Goal: Task Accomplishment & Management: Manage account settings

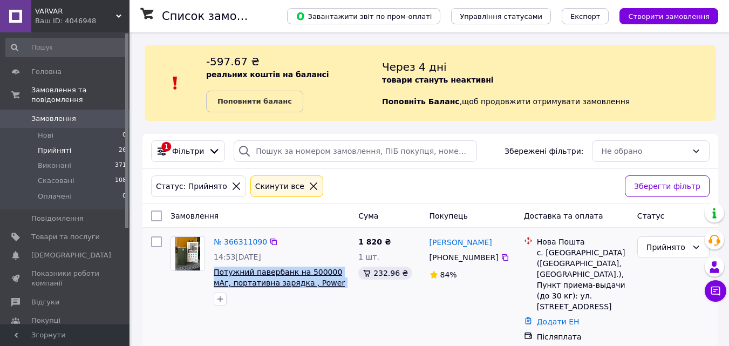
drag, startPoint x: 340, startPoint y: 291, endPoint x: 215, endPoint y: 274, distance: 125.8
click at [215, 274] on div "№ 366311090 14:53, 12.10.2025 Потужний павербанк на 500000 мАг, портативна заря…" at bounding box center [281, 271] width 145 height 78
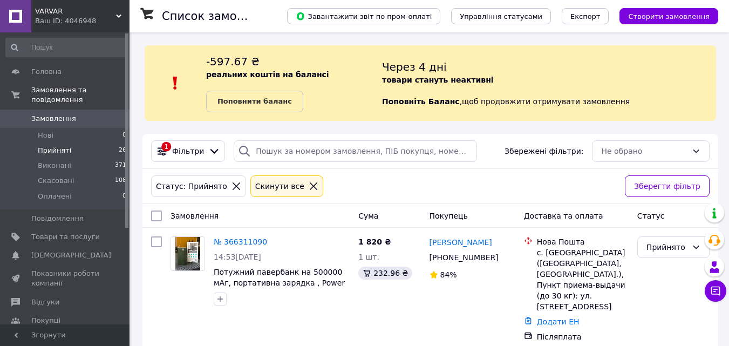
drag, startPoint x: 217, startPoint y: 274, endPoint x: 140, endPoint y: 67, distance: 220.0
click at [551, 317] on link "Додати ЕН" at bounding box center [558, 321] width 43 height 9
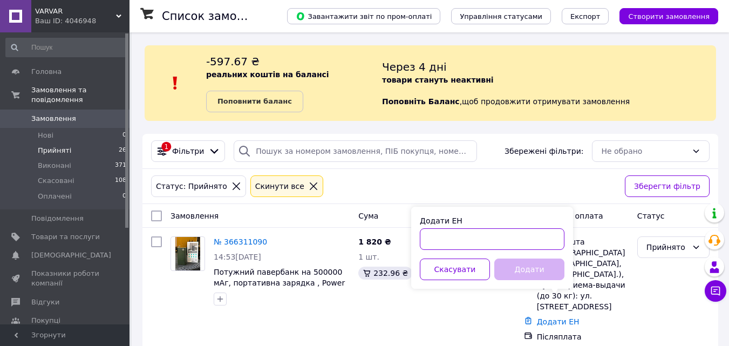
click at [511, 228] on input "Додати ЕН" at bounding box center [492, 239] width 145 height 22
type input "20451269128825"
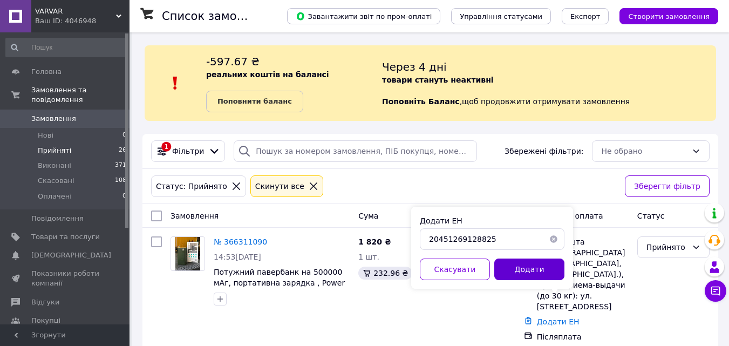
click at [534, 271] on button "Додати" at bounding box center [529, 269] width 70 height 22
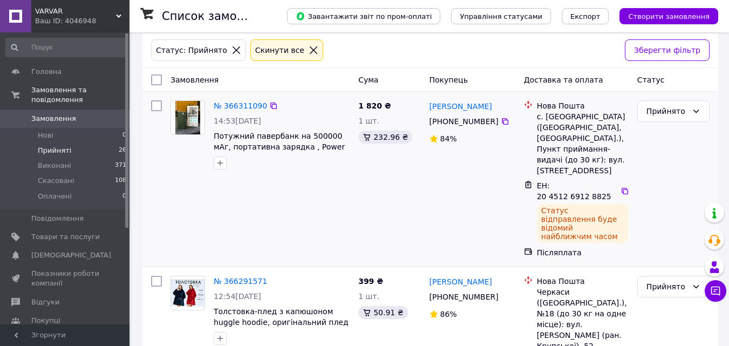
scroll to position [162, 0]
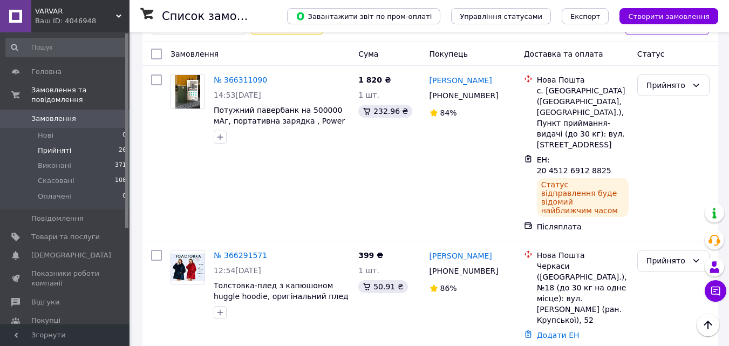
click at [62, 146] on span "Прийняті" at bounding box center [54, 151] width 33 height 10
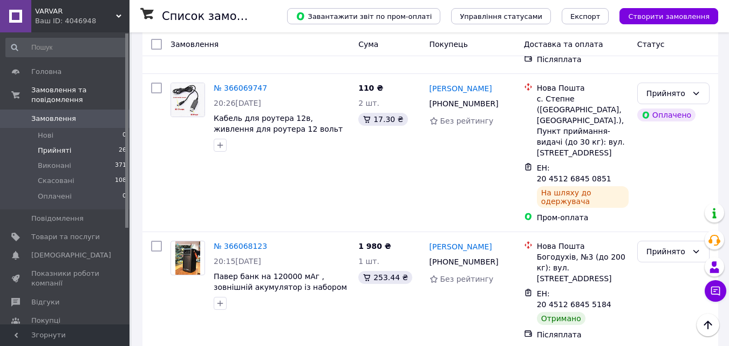
scroll to position [2270, 0]
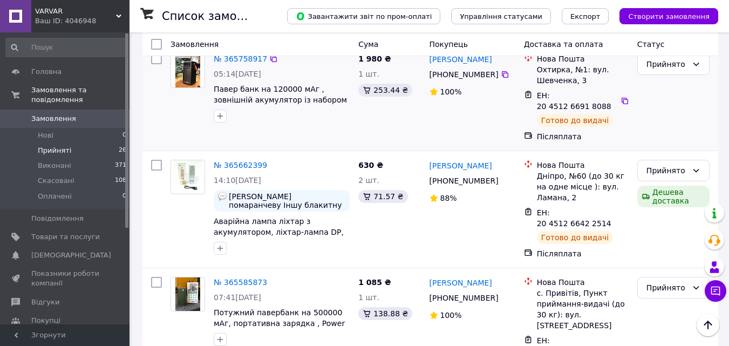
scroll to position [598, 0]
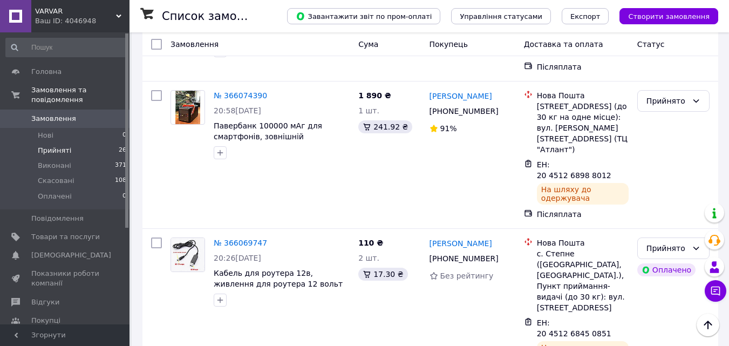
scroll to position [2000, 0]
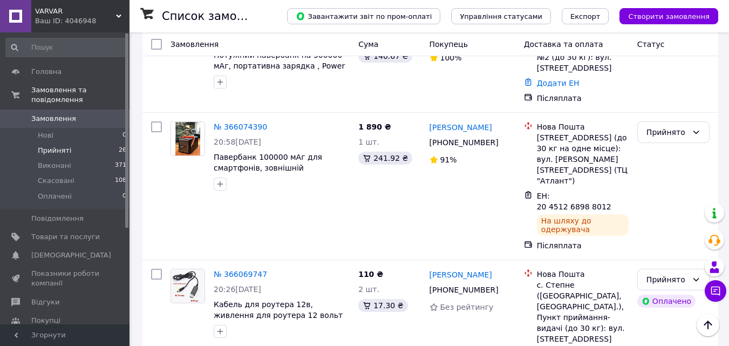
click at [661, 173] on li "Виконано" at bounding box center [673, 174] width 71 height 19
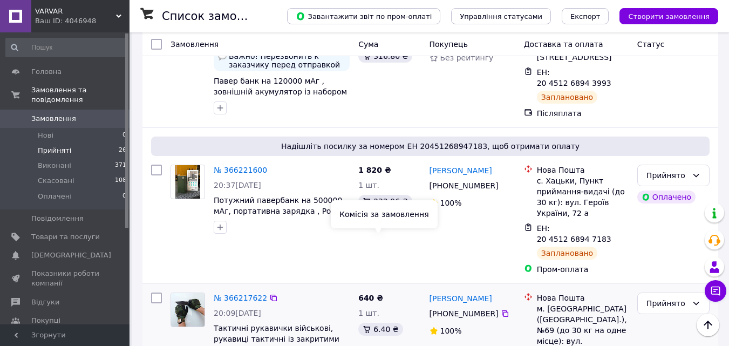
scroll to position [597, 0]
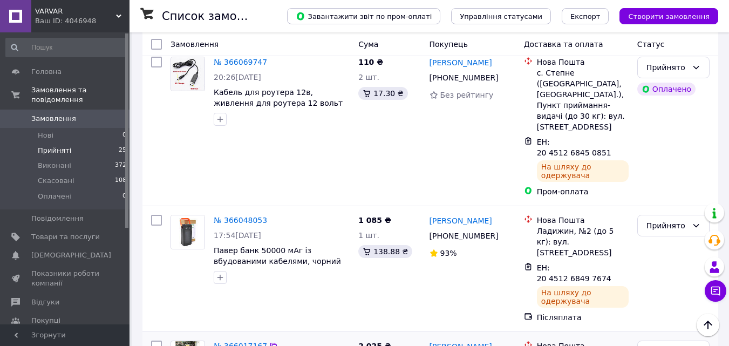
scroll to position [2300, 0]
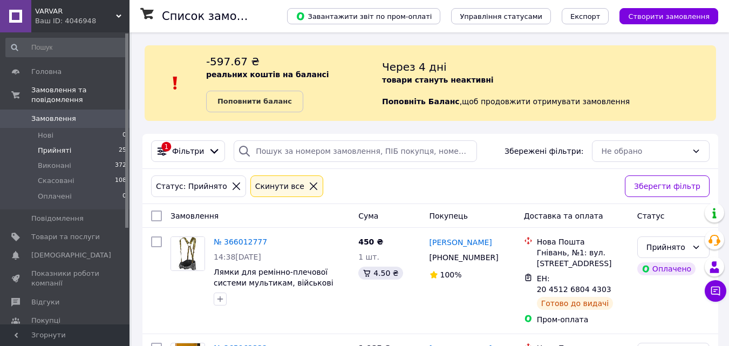
click at [57, 146] on span "Прийняті" at bounding box center [54, 151] width 33 height 10
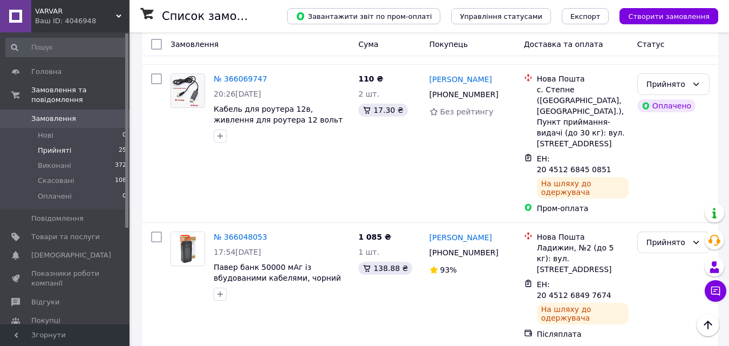
scroll to position [2300, 0]
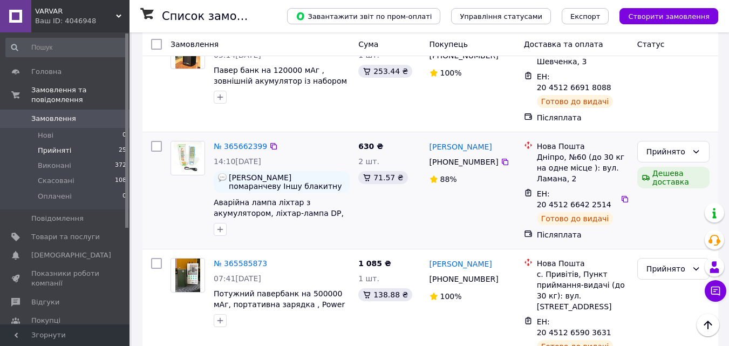
scroll to position [473, 0]
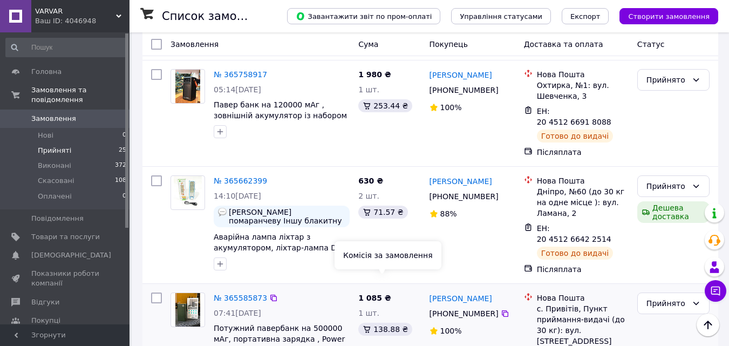
scroll to position [473, 0]
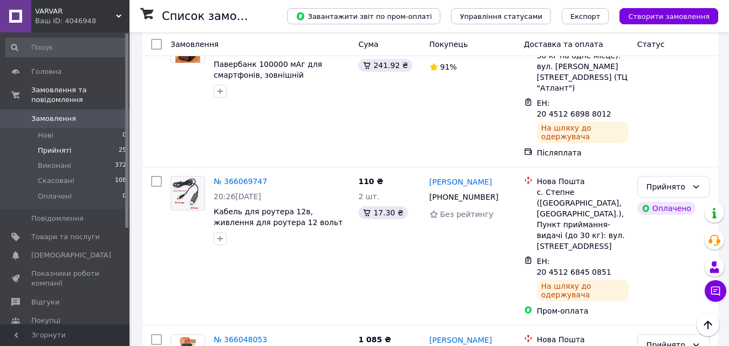
scroll to position [2283, 0]
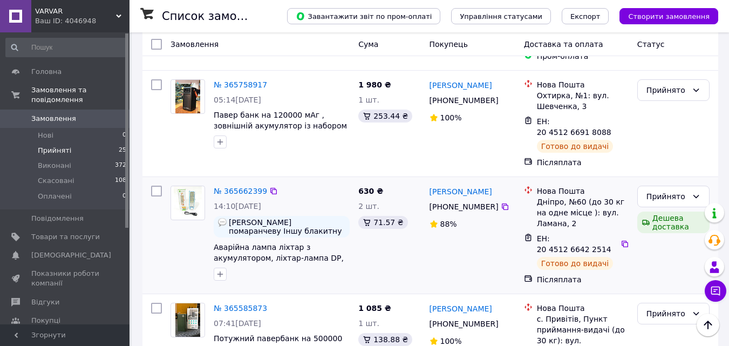
scroll to position [473, 0]
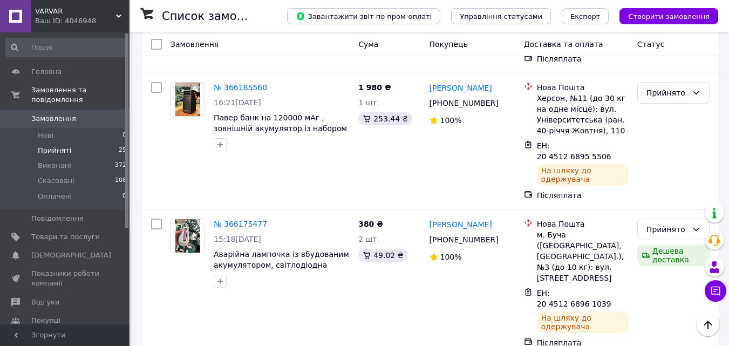
scroll to position [1139, 0]
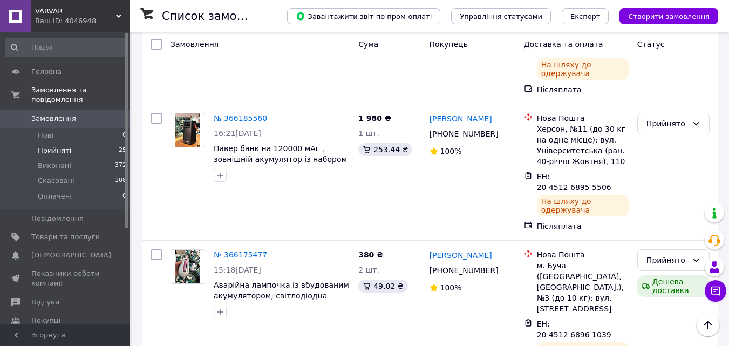
drag, startPoint x: 210, startPoint y: 263, endPoint x: 332, endPoint y: 261, distance: 121.4
copy span "Універсальна батарея Power Bank"
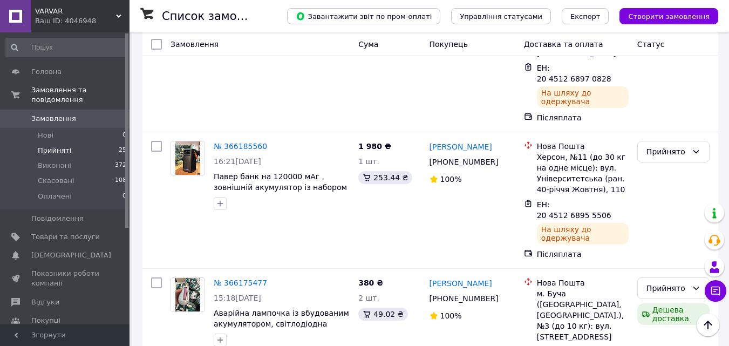
scroll to position [1139, 0]
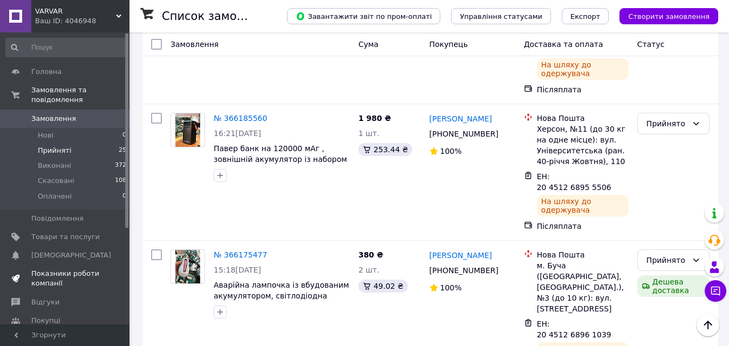
click at [63, 269] on span "Показники роботи компанії" at bounding box center [65, 278] width 69 height 19
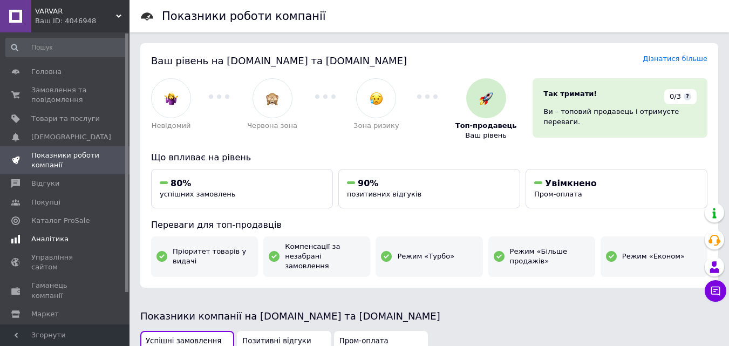
click at [54, 239] on span "Аналітика" at bounding box center [49, 239] width 37 height 10
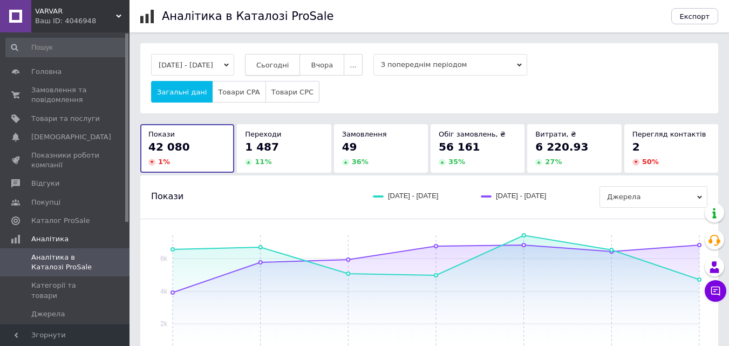
click at [289, 64] on span "Сьогодні" at bounding box center [272, 65] width 33 height 8
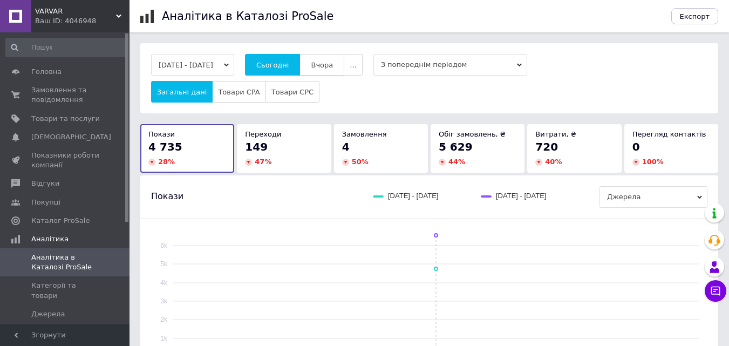
click at [324, 62] on button "Вчора" at bounding box center [321, 65] width 45 height 22
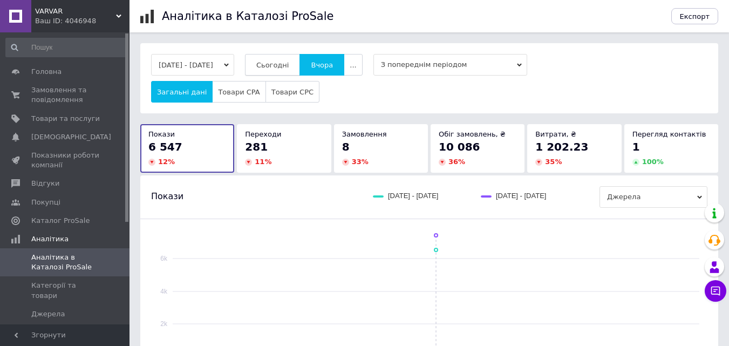
click at [283, 66] on span "Сьогодні" at bounding box center [272, 65] width 33 height 8
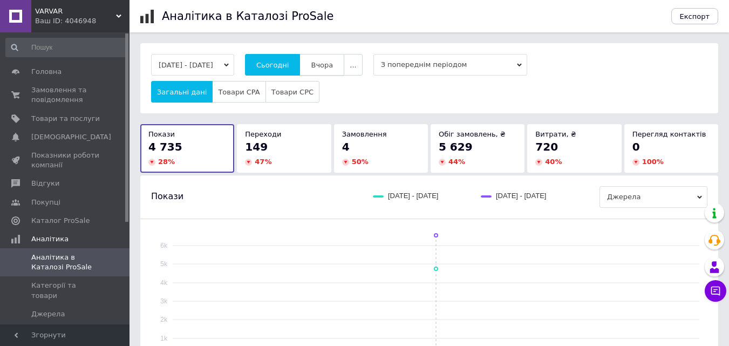
click at [333, 65] on span "Вчора" at bounding box center [322, 65] width 22 height 8
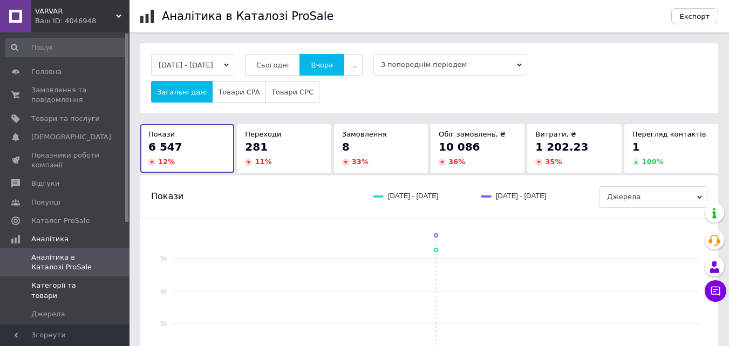
click at [58, 287] on span "Категорії та товари" at bounding box center [65, 290] width 69 height 19
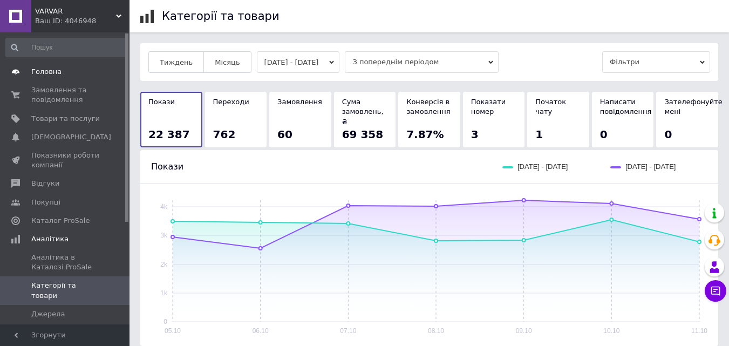
click at [30, 72] on span at bounding box center [15, 72] width 31 height 10
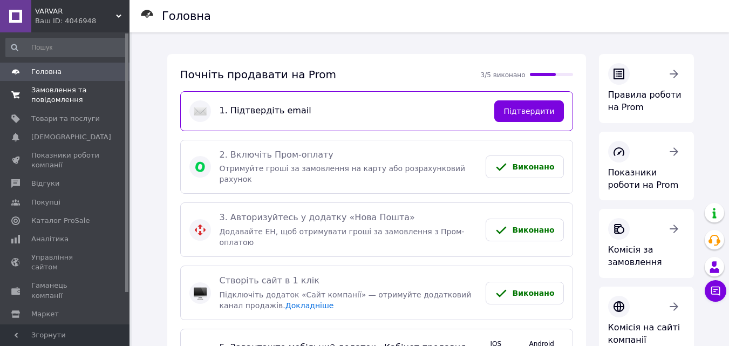
click at [51, 97] on span "Замовлення та повідомлення" at bounding box center [65, 94] width 69 height 19
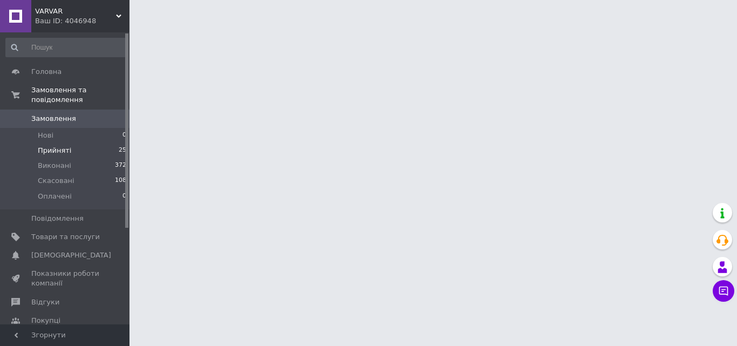
click at [62, 146] on span "Прийняті" at bounding box center [54, 151] width 33 height 10
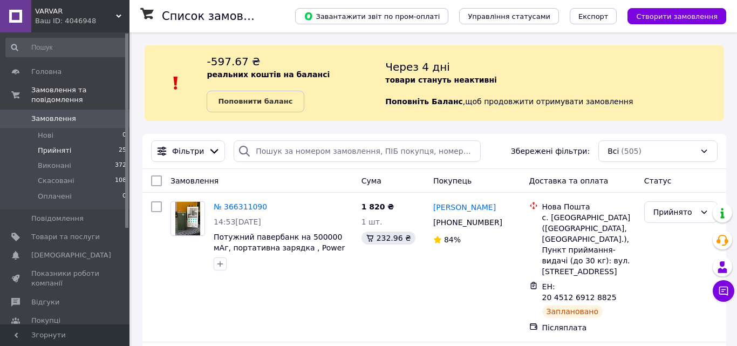
click at [66, 146] on span "Прийняті" at bounding box center [54, 151] width 33 height 10
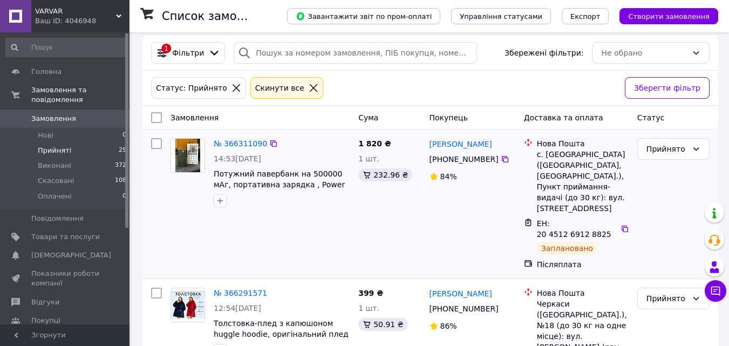
scroll to position [162, 0]
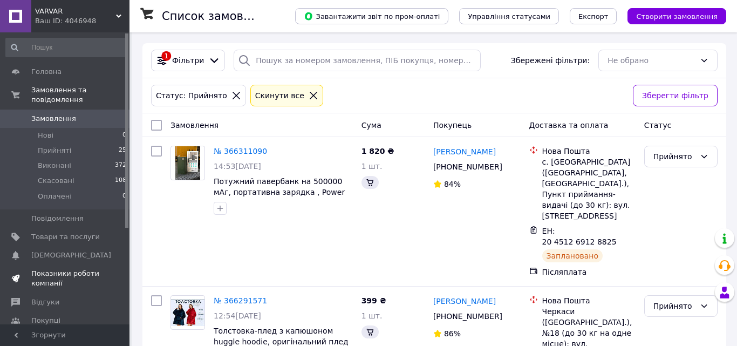
click at [51, 269] on span "Показники роботи компанії" at bounding box center [65, 278] width 69 height 19
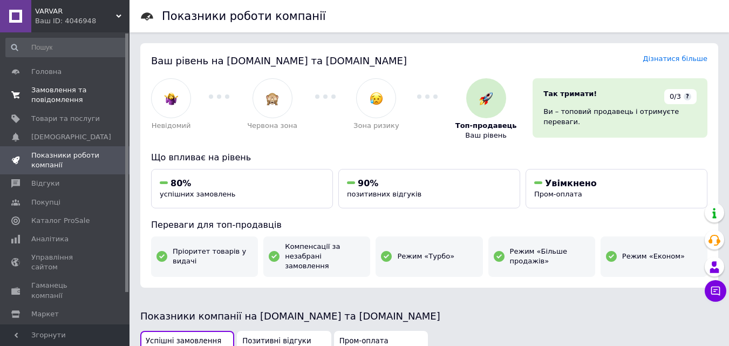
click at [46, 93] on span "Замовлення та повідомлення" at bounding box center [65, 94] width 69 height 19
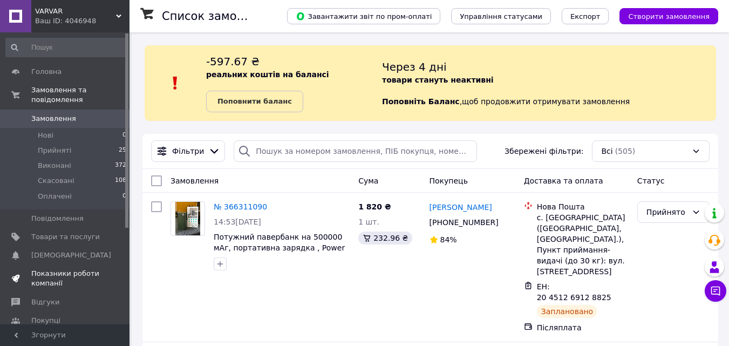
click at [38, 271] on span "Показники роботи компанії" at bounding box center [65, 278] width 69 height 19
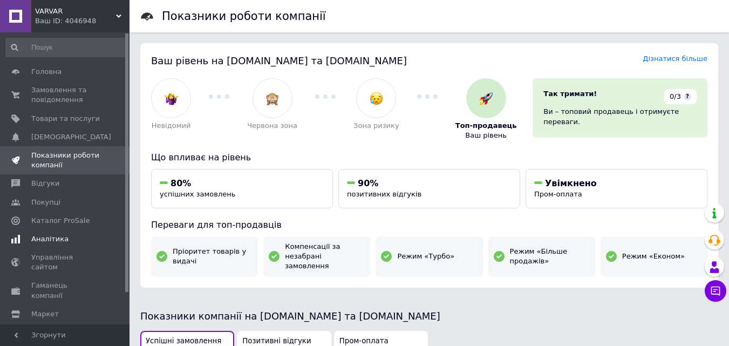
click at [49, 238] on span "Аналітика" at bounding box center [49, 239] width 37 height 10
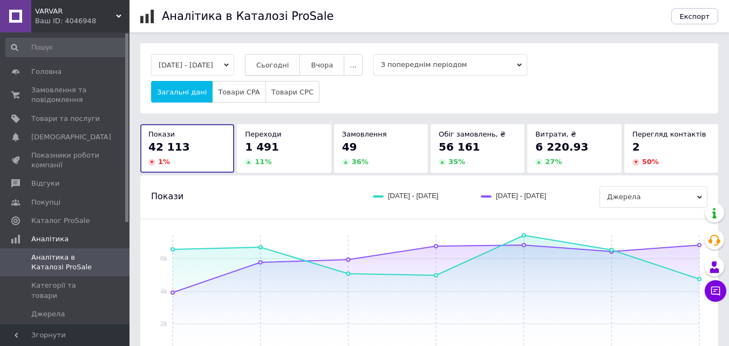
click at [289, 65] on span "Сьогодні" at bounding box center [272, 65] width 33 height 8
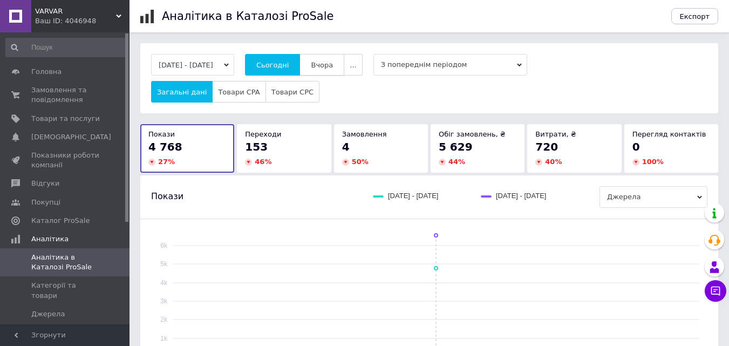
click at [333, 64] on span "Вчора" at bounding box center [322, 65] width 22 height 8
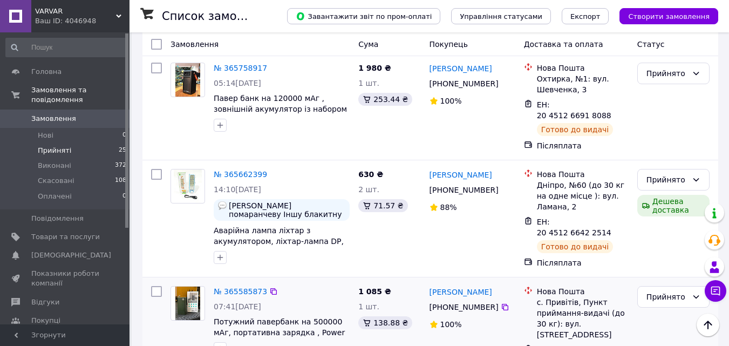
scroll to position [382, 0]
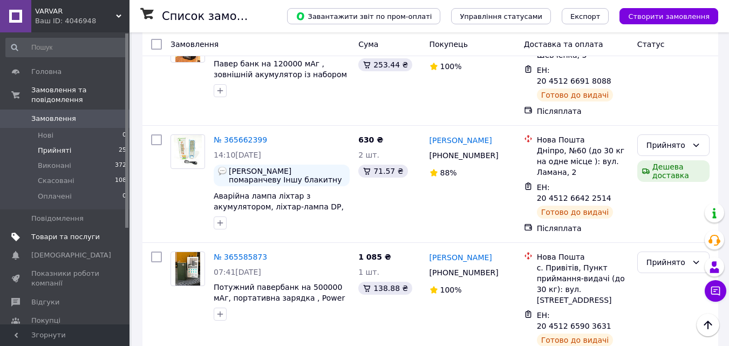
click at [47, 232] on span "Товари та послуги" at bounding box center [65, 237] width 69 height 10
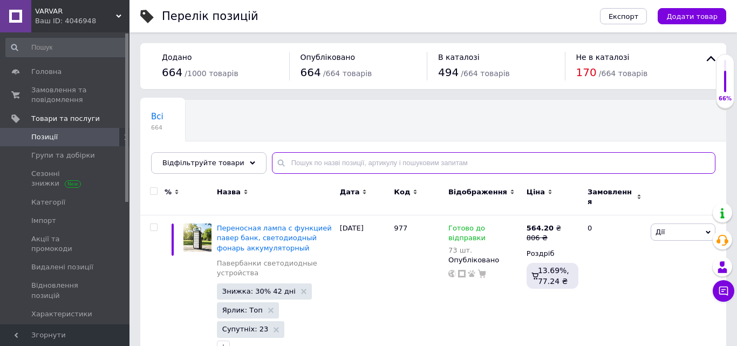
click at [306, 161] on input "text" at bounding box center [493, 163] width 443 height 22
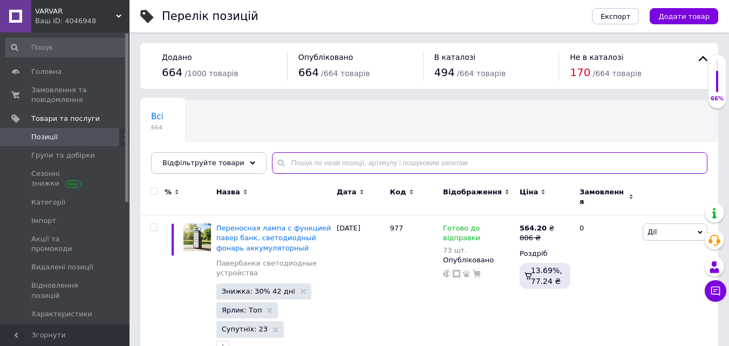
paste input "Электрическая складная сушилка"
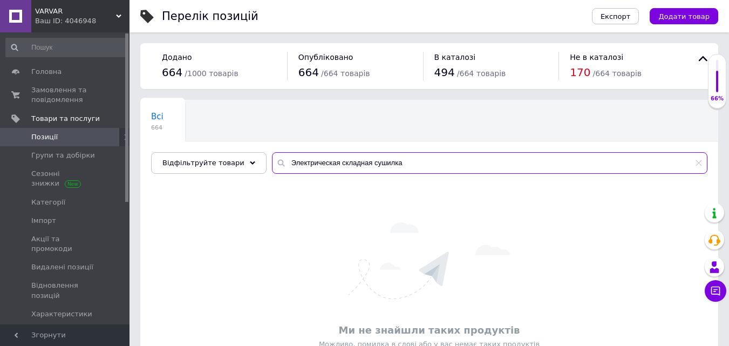
drag, startPoint x: 330, startPoint y: 159, endPoint x: 255, endPoint y: 181, distance: 78.2
click at [255, 181] on div "Всі 664 Ok Відфільтровано... Зберегти Нічого не знайдено Можливо, помилка у сло…" at bounding box center [429, 246] width 578 height 293
drag, startPoint x: 310, startPoint y: 162, endPoint x: 247, endPoint y: 158, distance: 63.8
click at [247, 158] on div "Відфільтруйте товари складная сушилка" at bounding box center [429, 163] width 556 height 22
type input "сушилка"
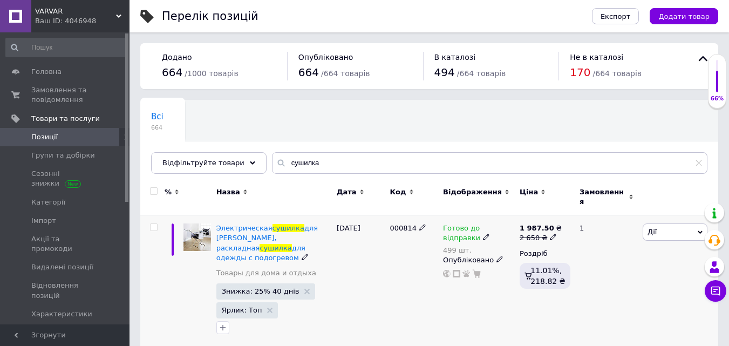
drag, startPoint x: 448, startPoint y: 233, endPoint x: 495, endPoint y: 234, distance: 46.4
click at [483, 234] on icon at bounding box center [486, 237] width 6 height 6
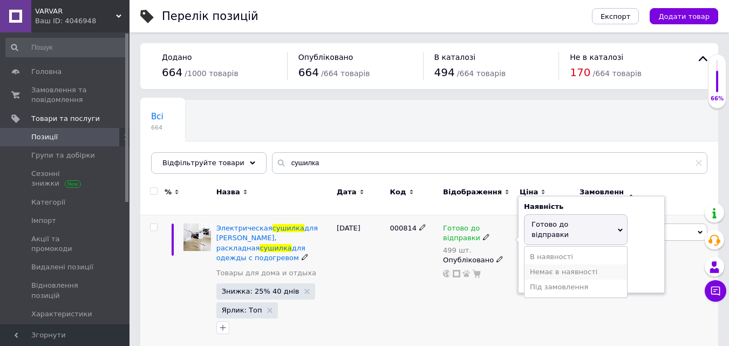
click at [549, 264] on li "Немає в наявності" at bounding box center [575, 271] width 102 height 15
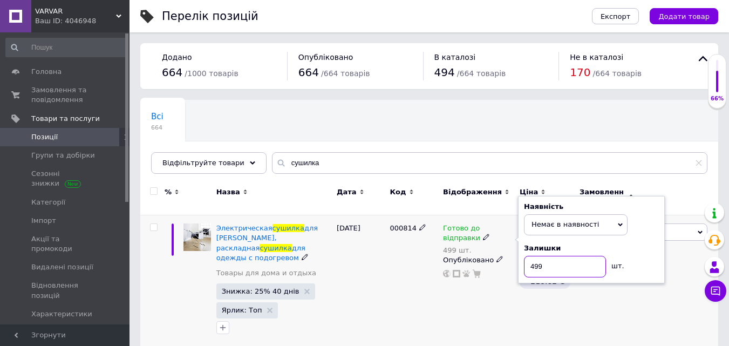
click at [548, 256] on input "499" at bounding box center [565, 267] width 82 height 22
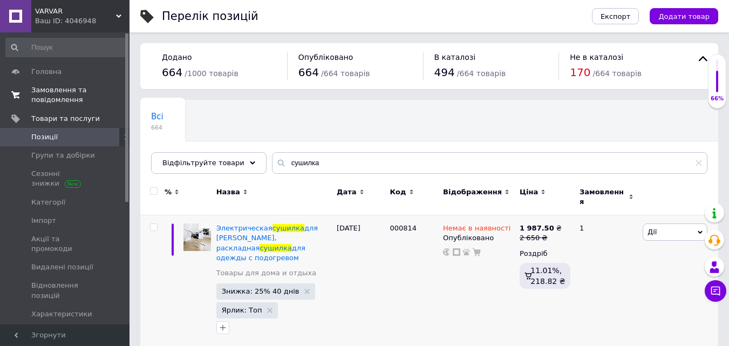
click at [52, 87] on span "Замовлення та повідомлення" at bounding box center [65, 94] width 69 height 19
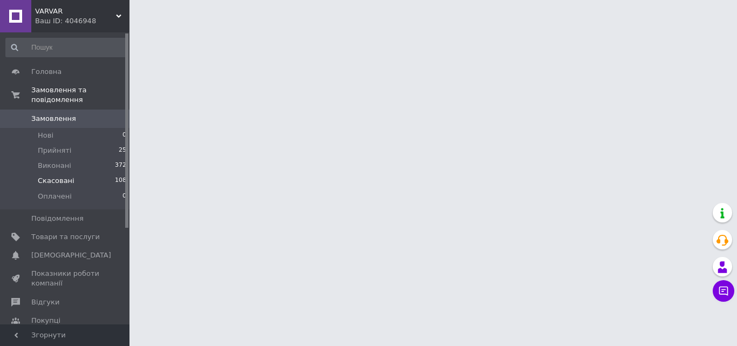
click at [49, 173] on li "Скасовані 108" at bounding box center [66, 180] width 133 height 15
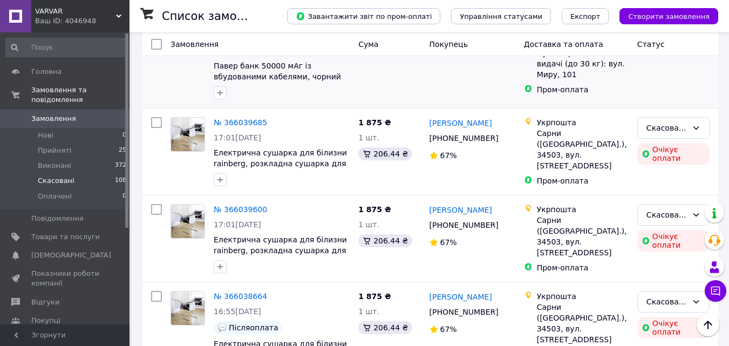
scroll to position [486, 0]
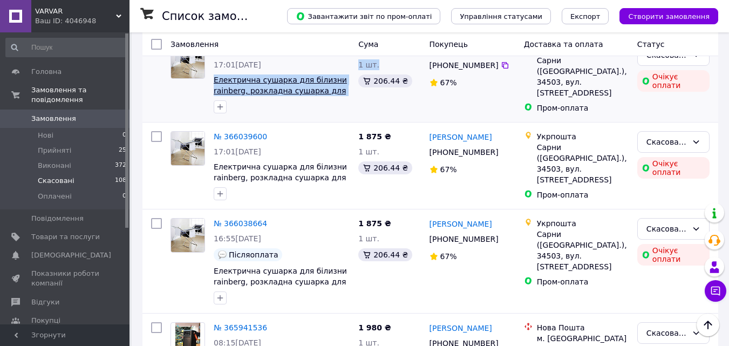
drag, startPoint x: 354, startPoint y: 101, endPoint x: 214, endPoint y: 77, distance: 141.9
click at [214, 77] on div "№ 366039685 17:01, 10.10.2025 Електрична сушарка для білизни rainberg, розкладн…" at bounding box center [430, 79] width 567 height 78
copy div "Електрична сушарка для білизни rainberg, розкладна сушарка для одягу з підігрів…"
click at [53, 232] on span "Товари та послуги" at bounding box center [65, 237] width 69 height 10
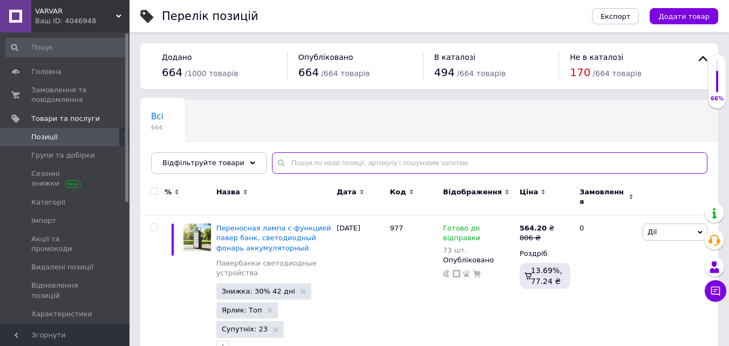
click at [308, 165] on input "text" at bounding box center [489, 163] width 435 height 22
paste input "Електрична сушарка для білизни rainberg, розкладна сушарка для одягу з підігрів…"
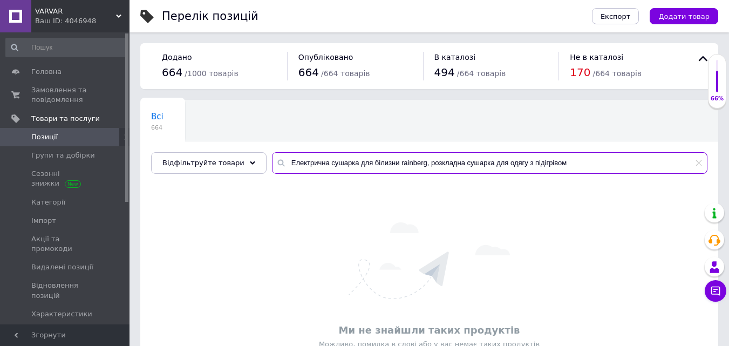
drag, startPoint x: 346, startPoint y: 161, endPoint x: 621, endPoint y: 145, distance: 275.6
click at [621, 145] on div "Всі 664 Ok Відфільтровано... Зберегти Нічого не знайдено Можливо, помилка у сло…" at bounding box center [429, 137] width 578 height 74
type input "Електрична сушарка"
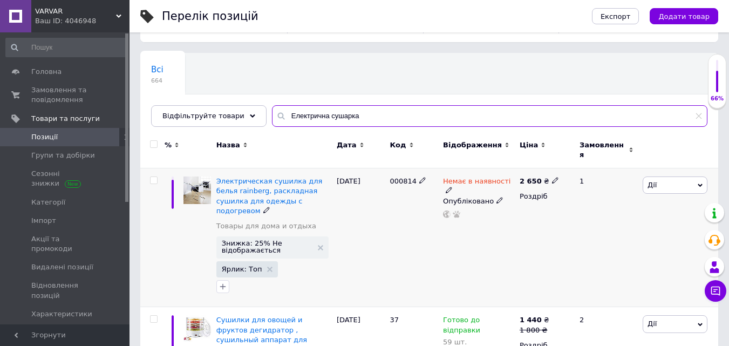
scroll to position [125, 0]
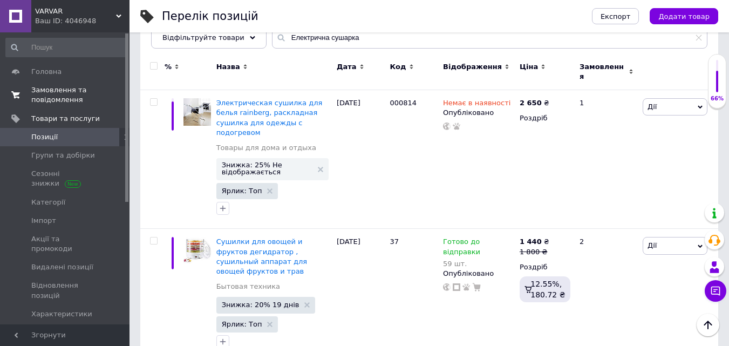
click at [53, 91] on span "Замовлення та повідомлення" at bounding box center [65, 94] width 69 height 19
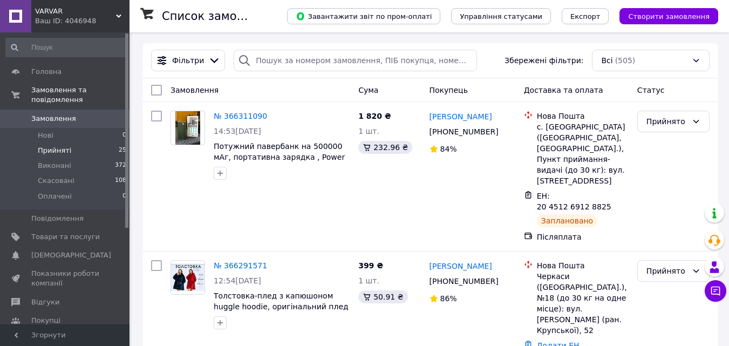
click at [57, 146] on span "Прийняті" at bounding box center [54, 151] width 33 height 10
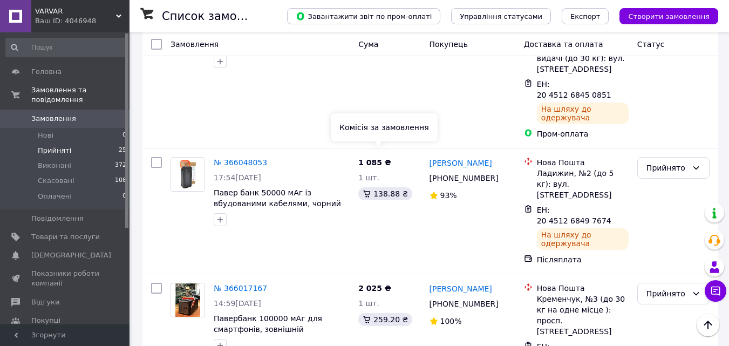
scroll to position [2192, 0]
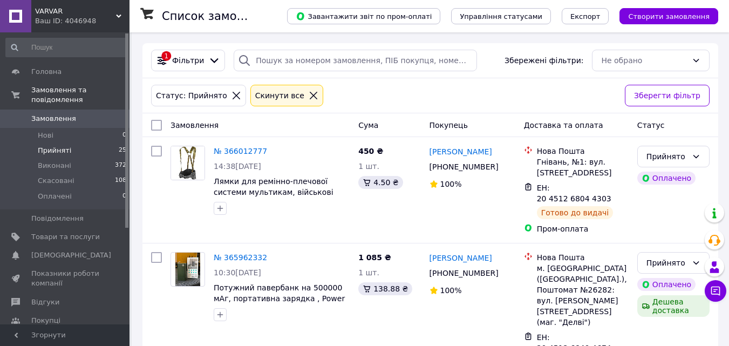
scroll to position [382, 0]
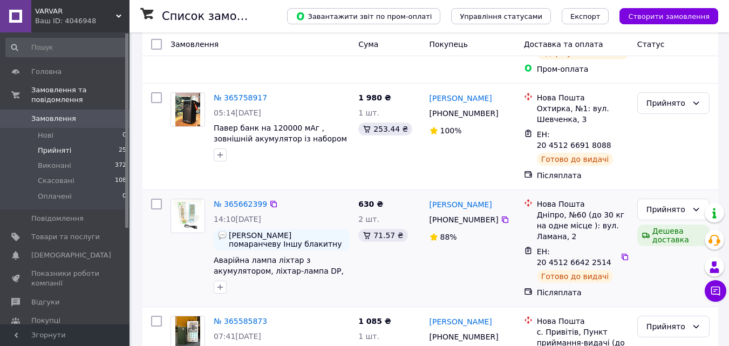
scroll to position [324, 0]
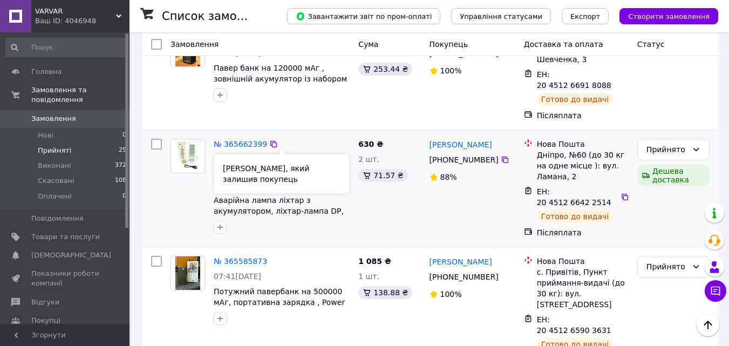
scroll to position [382, 0]
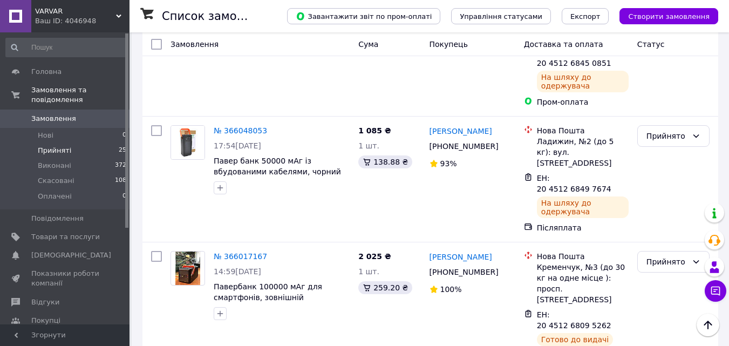
scroll to position [2192, 0]
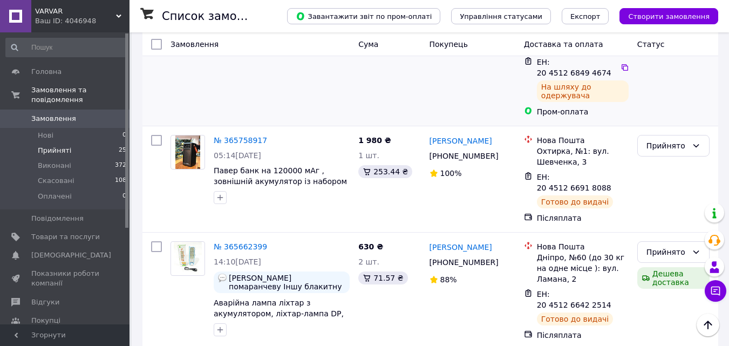
scroll to position [382, 0]
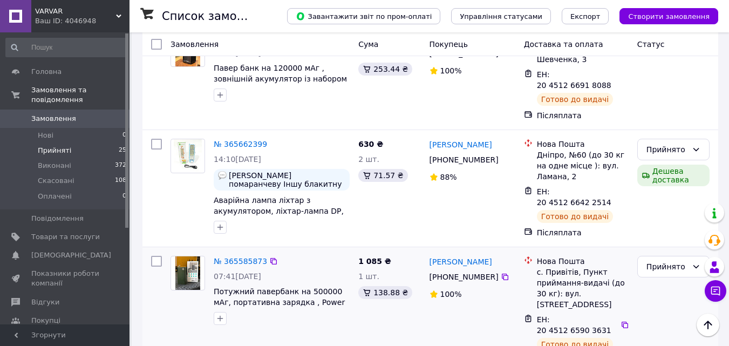
scroll to position [382, 0]
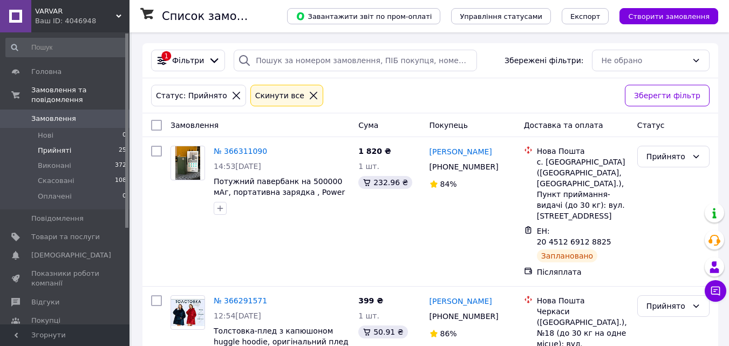
click at [63, 146] on span "Прийняті" at bounding box center [54, 151] width 33 height 10
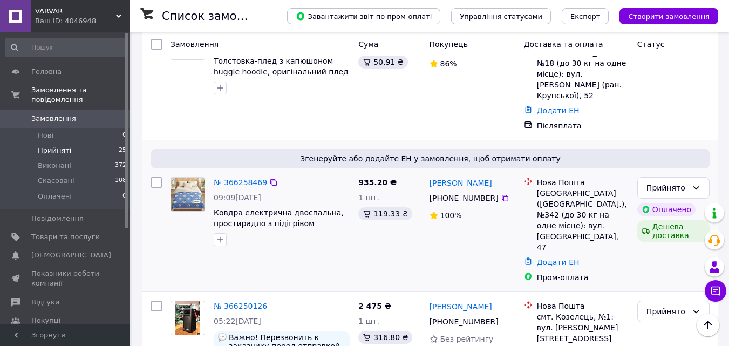
scroll to position [324, 0]
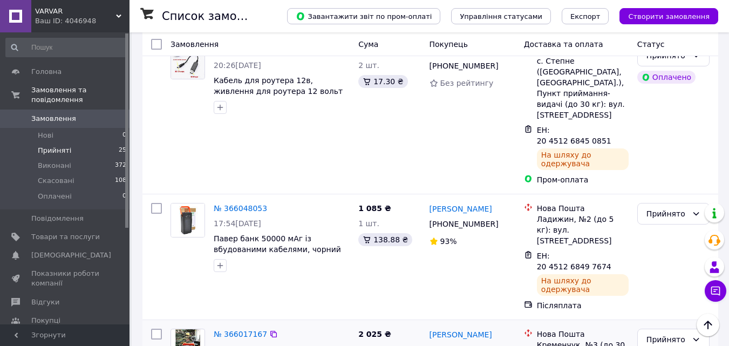
scroll to position [2192, 0]
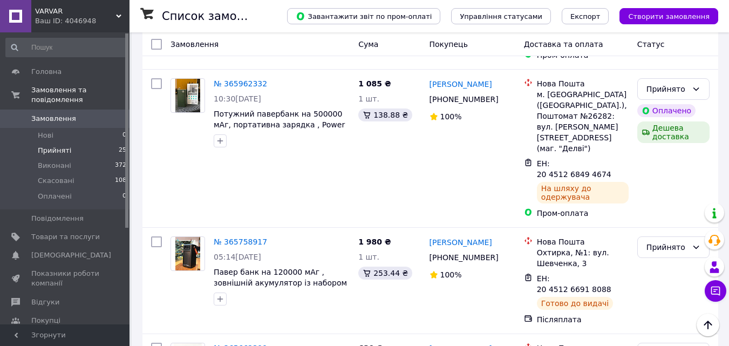
scroll to position [162, 0]
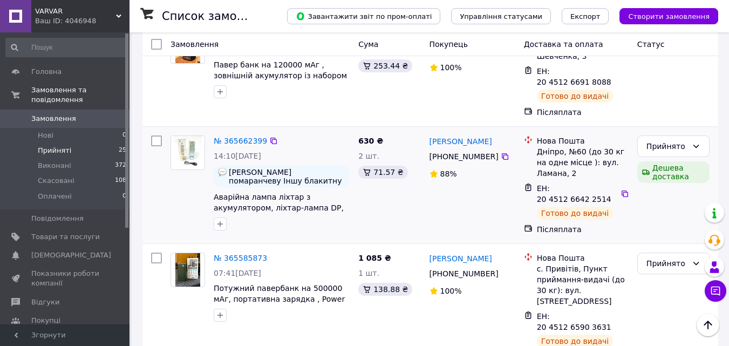
scroll to position [382, 0]
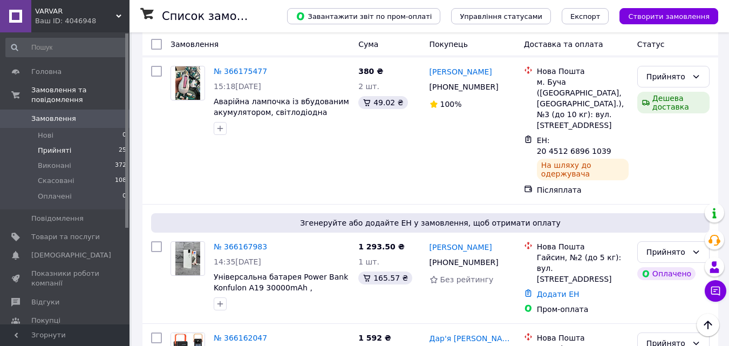
scroll to position [1221, 0]
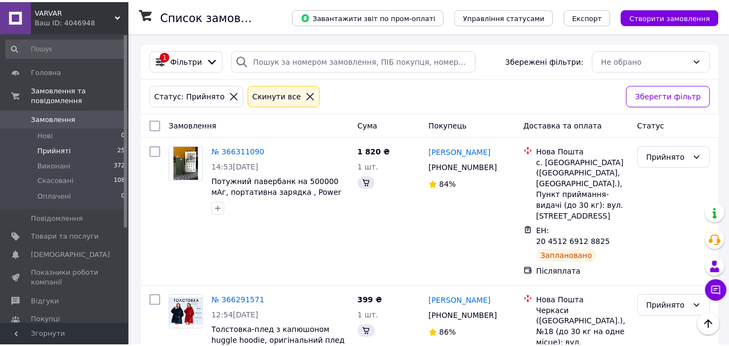
scroll to position [1193, 0]
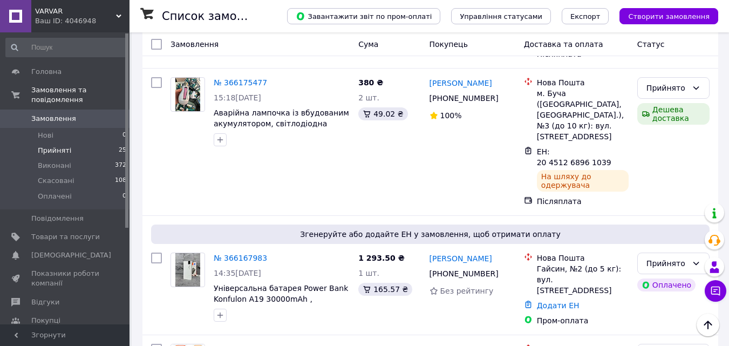
click at [49, 146] on span "Прийняті" at bounding box center [54, 151] width 33 height 10
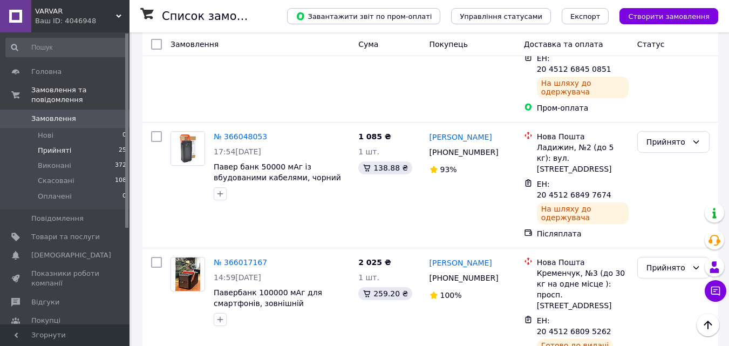
scroll to position [2192, 0]
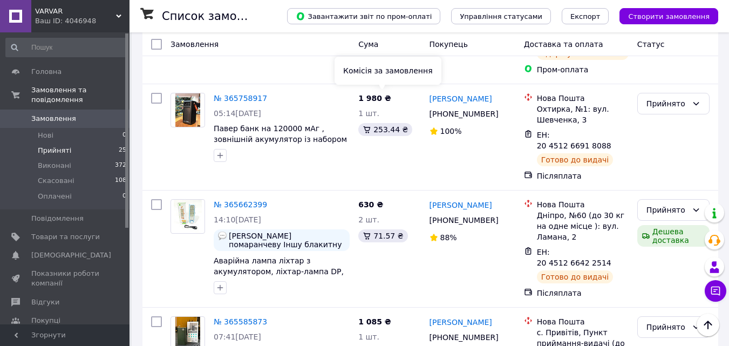
scroll to position [382, 0]
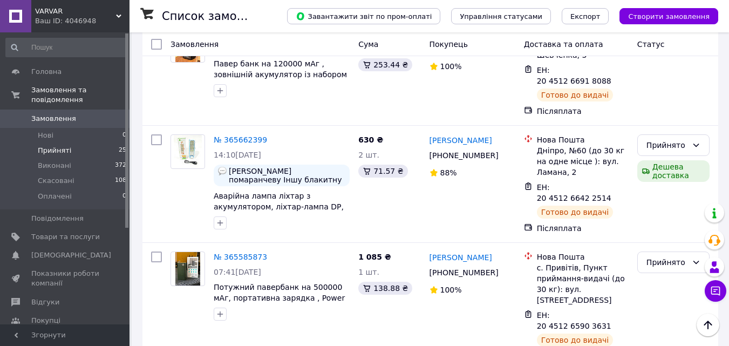
scroll to position [382, 0]
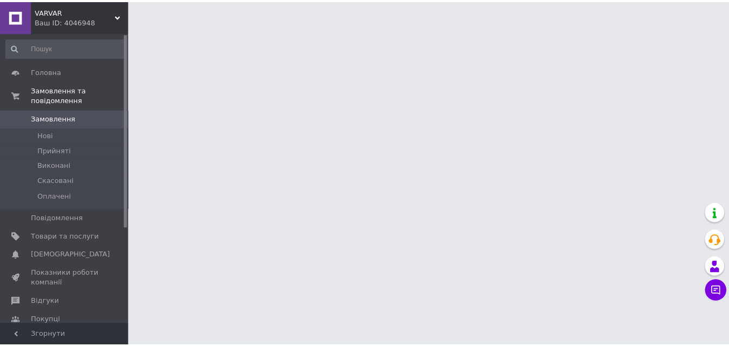
scroll to position [382, 0]
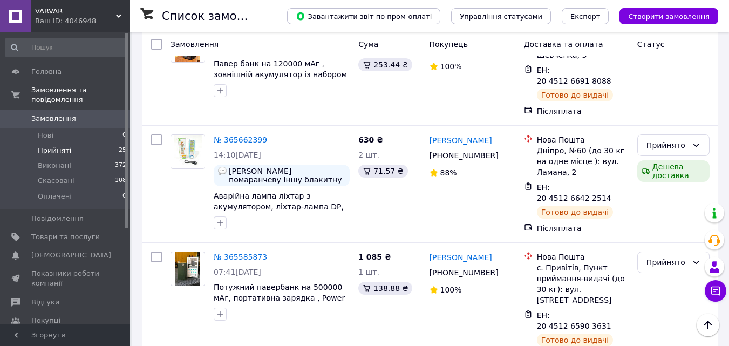
click at [56, 146] on span "Прийняті" at bounding box center [54, 151] width 33 height 10
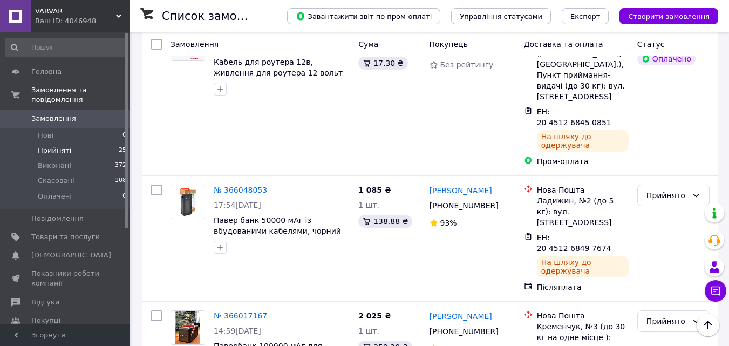
scroll to position [2192, 0]
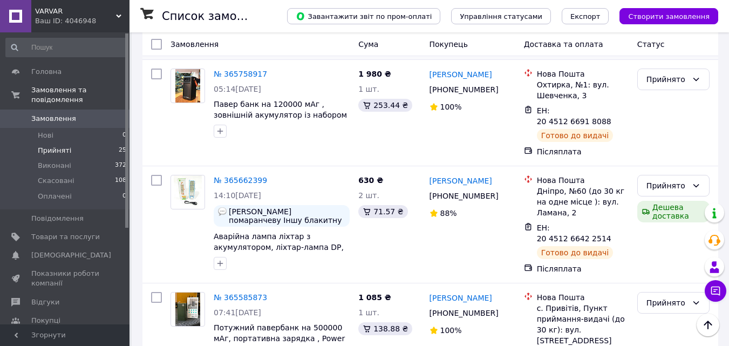
scroll to position [378, 0]
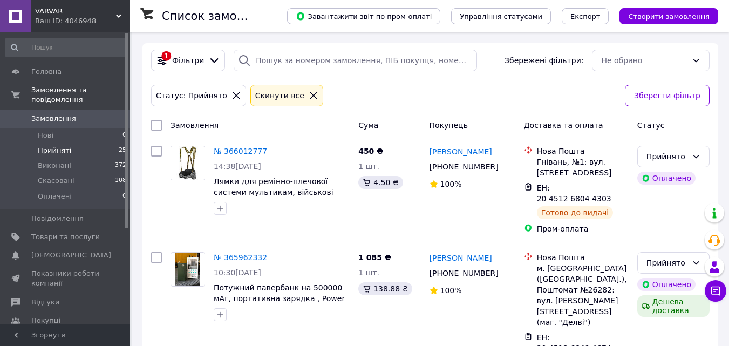
click at [70, 143] on li "Прийняті 25" at bounding box center [66, 150] width 133 height 15
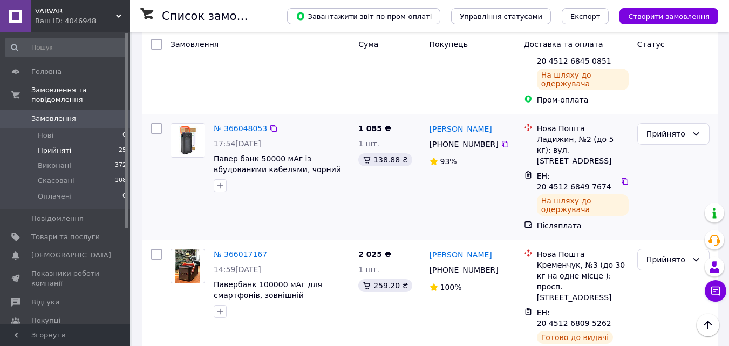
scroll to position [2192, 0]
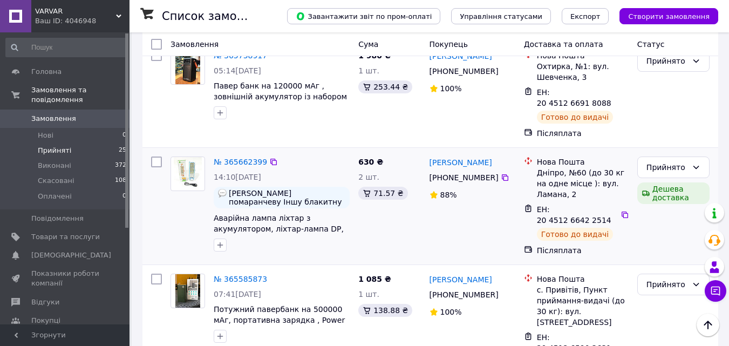
scroll to position [378, 0]
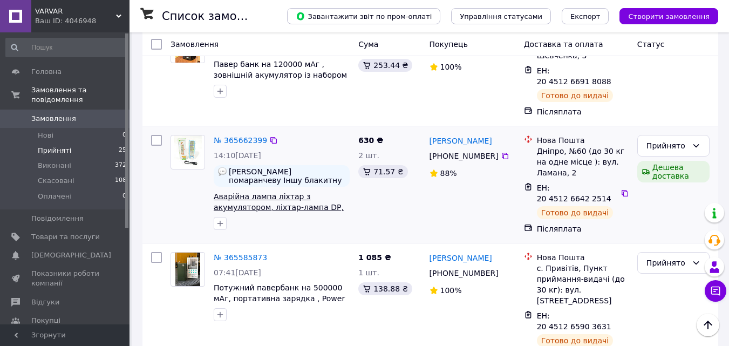
scroll to position [382, 0]
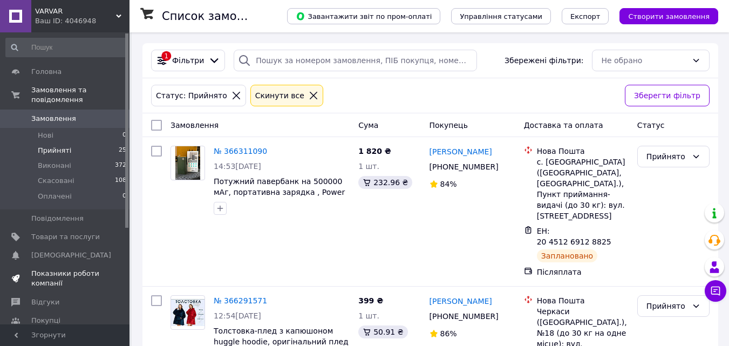
click at [38, 271] on span "Показники роботи компанії" at bounding box center [65, 278] width 69 height 19
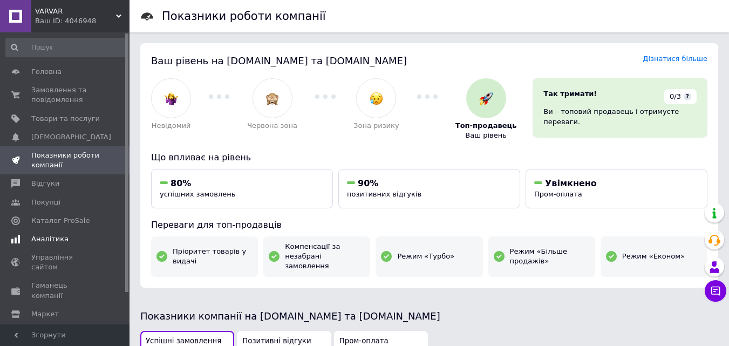
click at [44, 235] on span "Аналітика" at bounding box center [49, 239] width 37 height 10
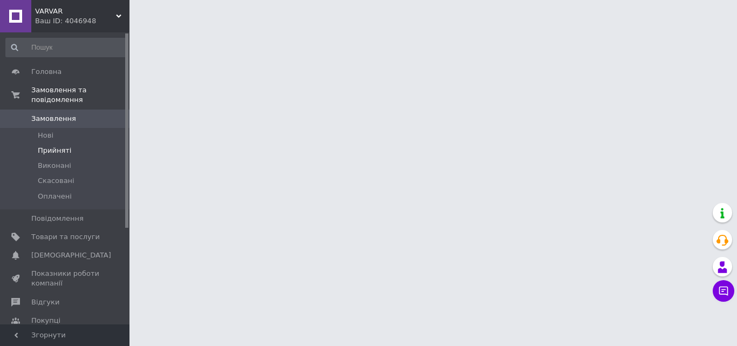
click at [53, 146] on span "Прийняті" at bounding box center [54, 151] width 33 height 10
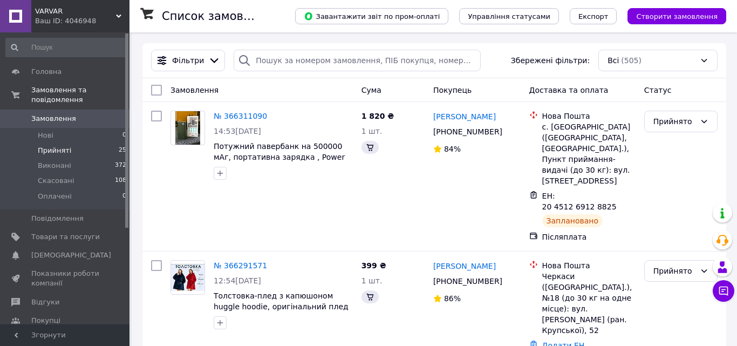
click at [58, 146] on span "Прийняті" at bounding box center [54, 151] width 33 height 10
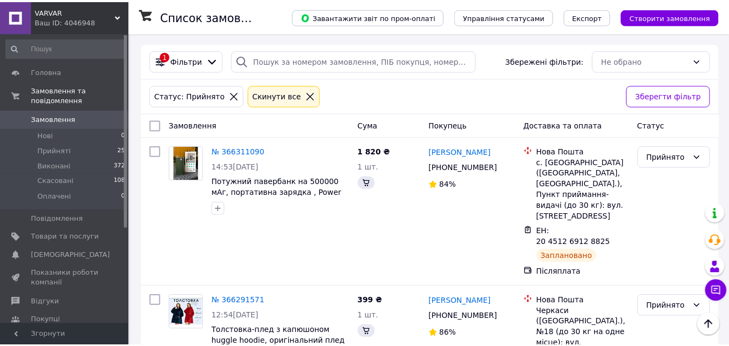
scroll to position [2060, 0]
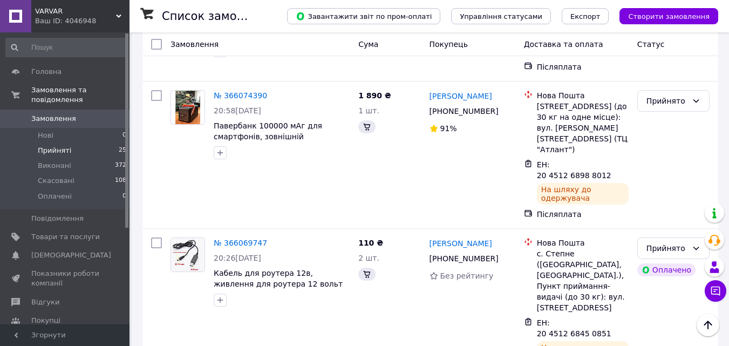
click at [66, 146] on span "Прийняті" at bounding box center [54, 151] width 33 height 10
click at [65, 146] on span "Прийняті" at bounding box center [54, 151] width 33 height 10
click at [60, 146] on span "Прийняті" at bounding box center [54, 151] width 33 height 10
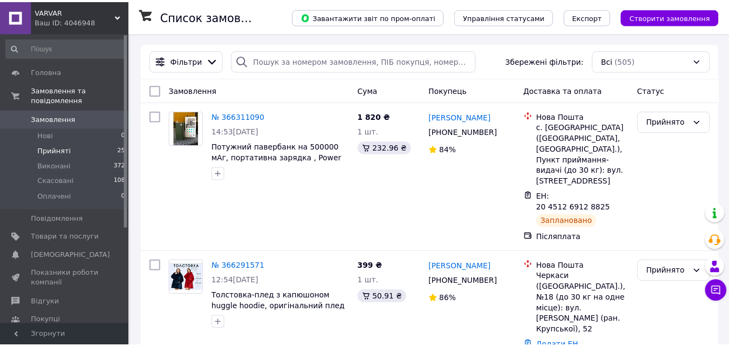
scroll to position [2025, 0]
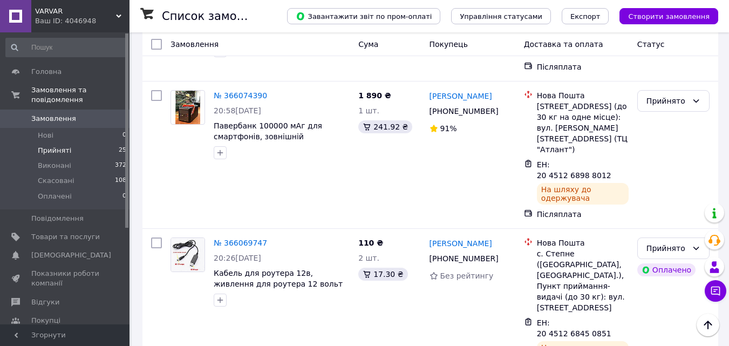
click at [64, 146] on span "Прийняті" at bounding box center [54, 151] width 33 height 10
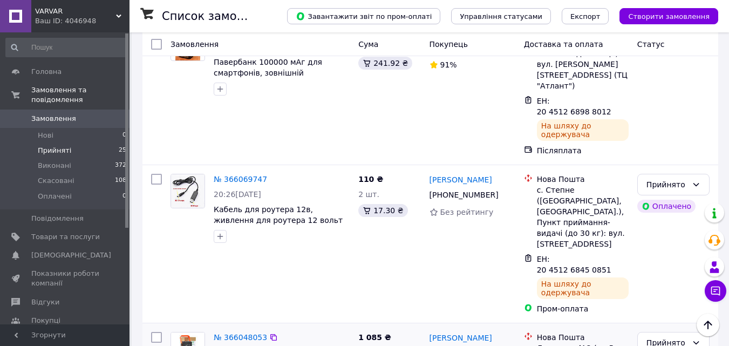
scroll to position [2192, 0]
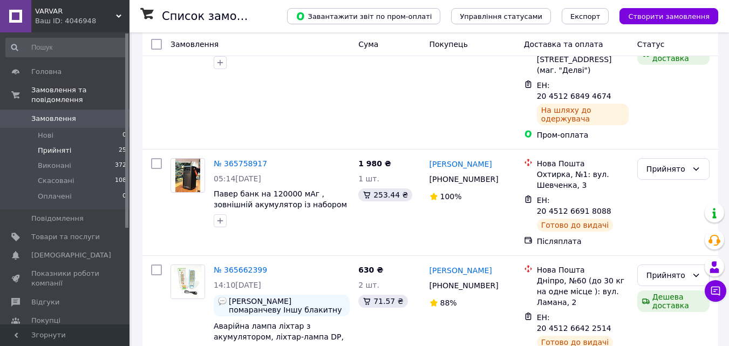
scroll to position [382, 0]
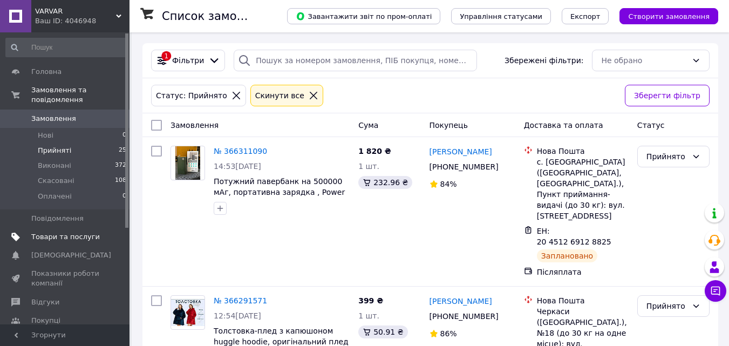
click at [46, 232] on span "Товари та послуги" at bounding box center [65, 237] width 69 height 10
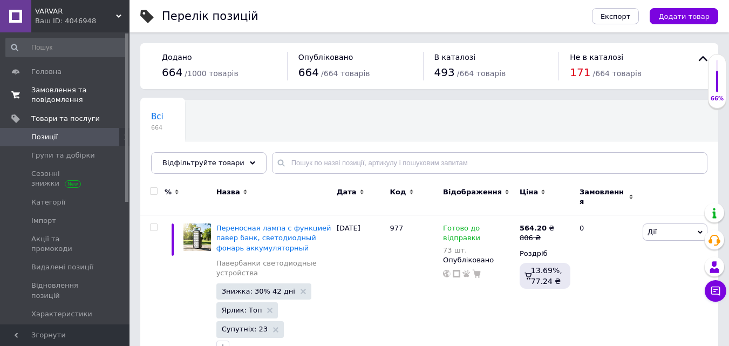
click at [47, 91] on span "Замовлення та повідомлення" at bounding box center [65, 94] width 69 height 19
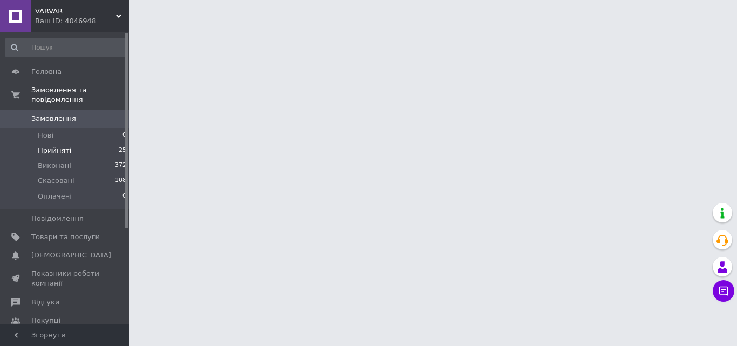
click at [56, 146] on span "Прийняті" at bounding box center [54, 151] width 33 height 10
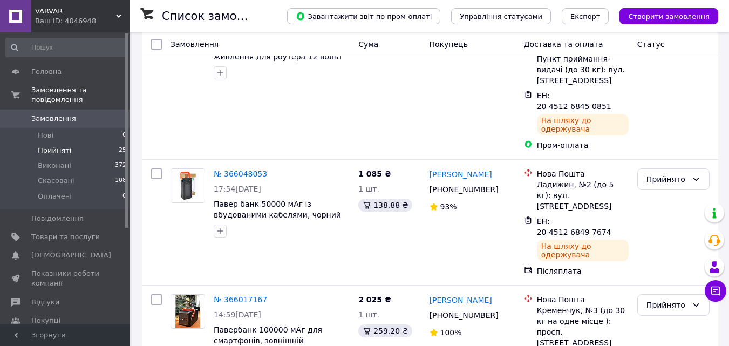
scroll to position [2192, 0]
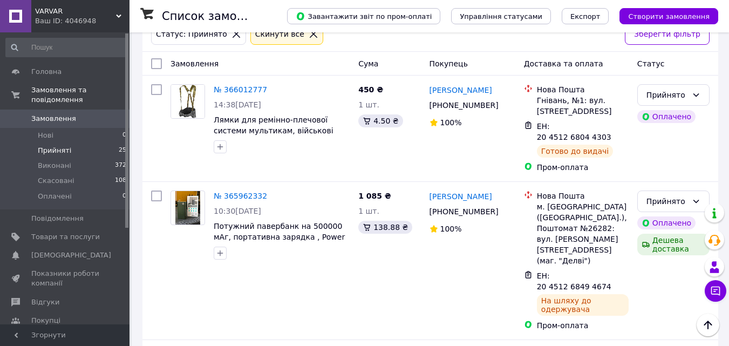
scroll to position [58, 0]
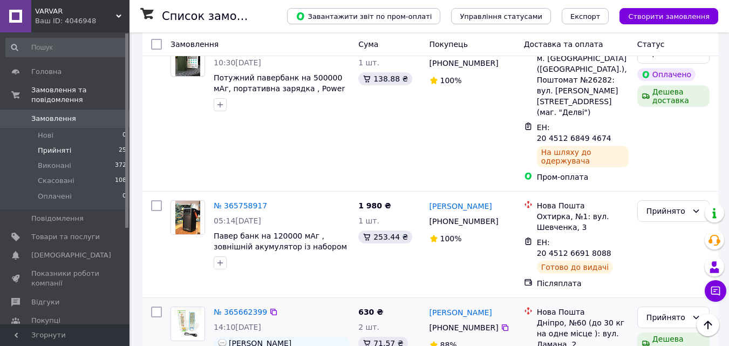
scroll to position [382, 0]
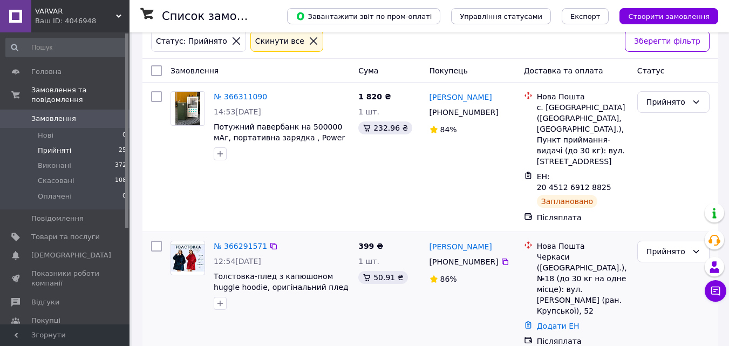
scroll to position [162, 0]
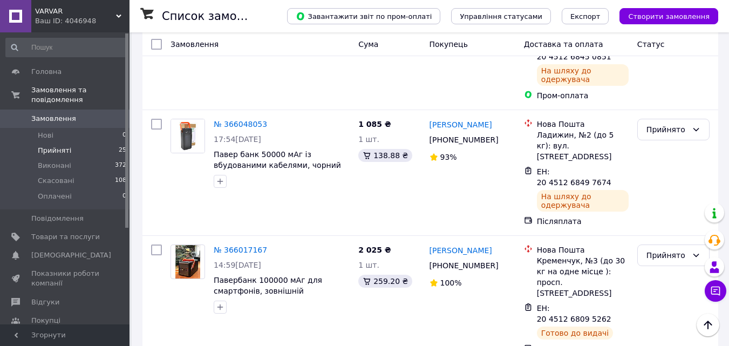
scroll to position [2192, 0]
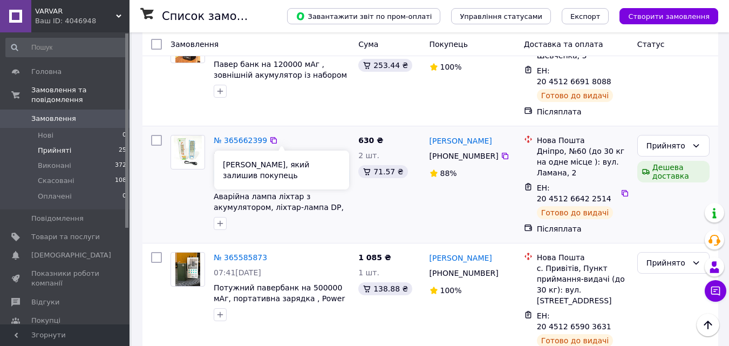
scroll to position [382, 0]
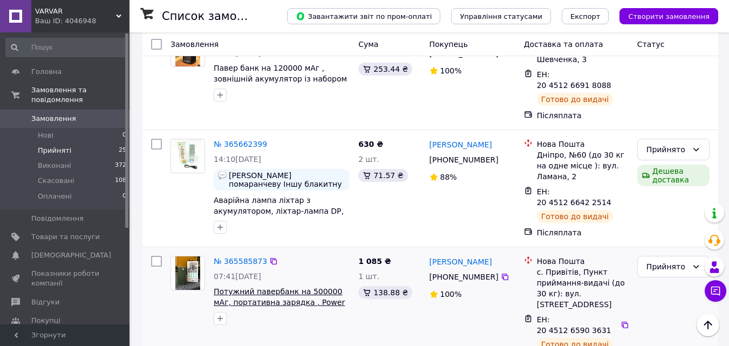
scroll to position [382, 0]
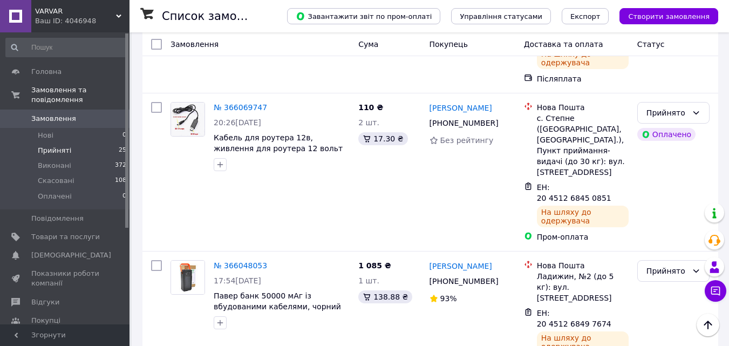
scroll to position [2192, 0]
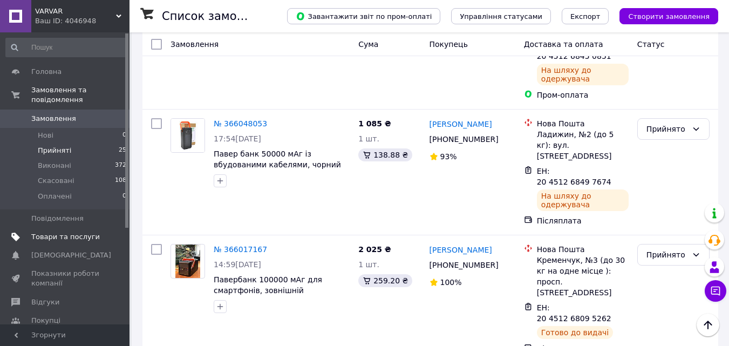
click at [57, 232] on span "Товари та послуги" at bounding box center [65, 237] width 69 height 10
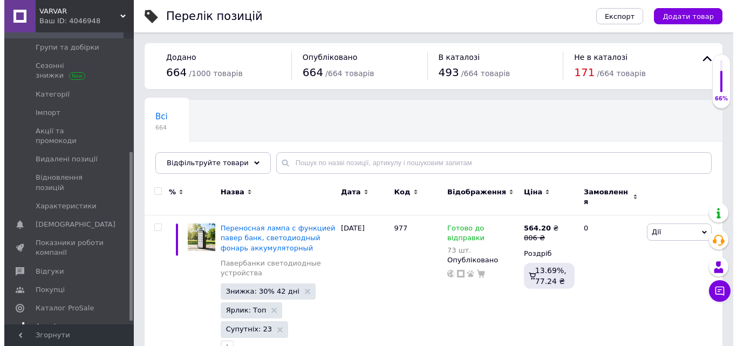
scroll to position [211, 0]
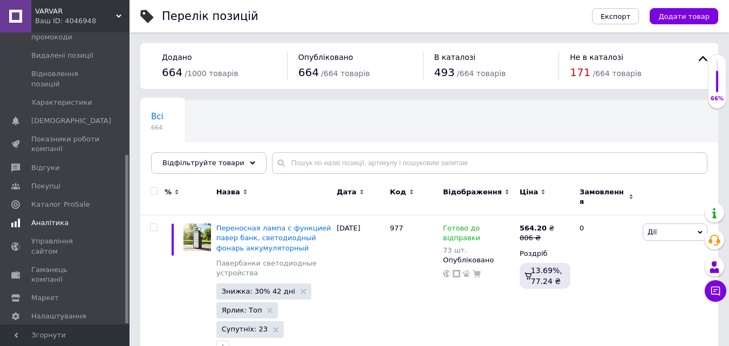
click at [60, 218] on span "Аналітика" at bounding box center [49, 223] width 37 height 10
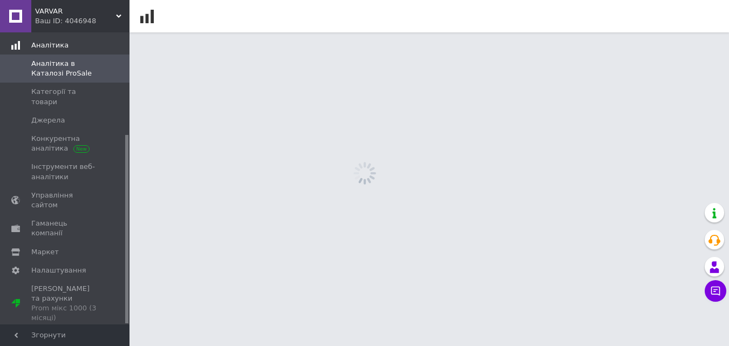
scroll to position [158, 0]
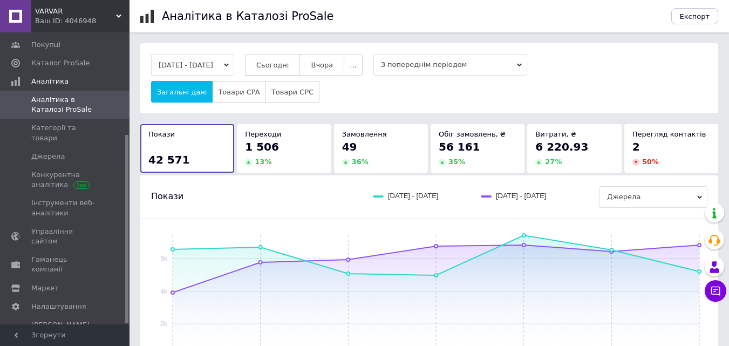
click at [277, 56] on button "Сьогодні" at bounding box center [273, 65] width 56 height 22
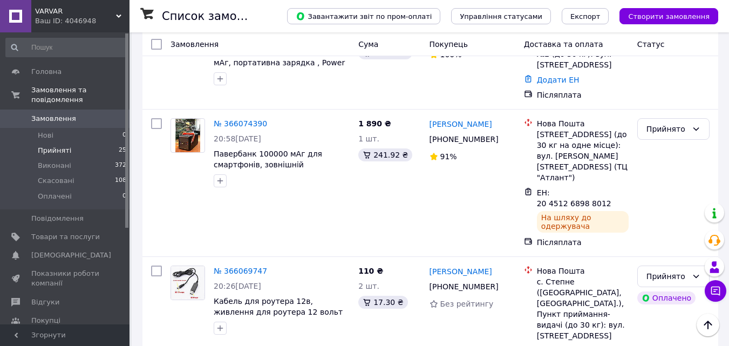
scroll to position [2053, 0]
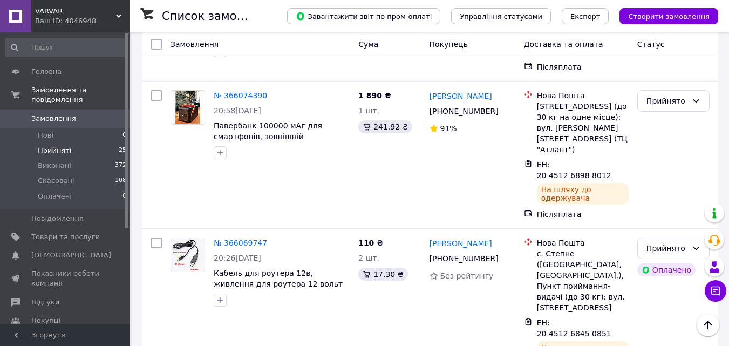
click at [53, 146] on span "Прийняті" at bounding box center [54, 151] width 33 height 10
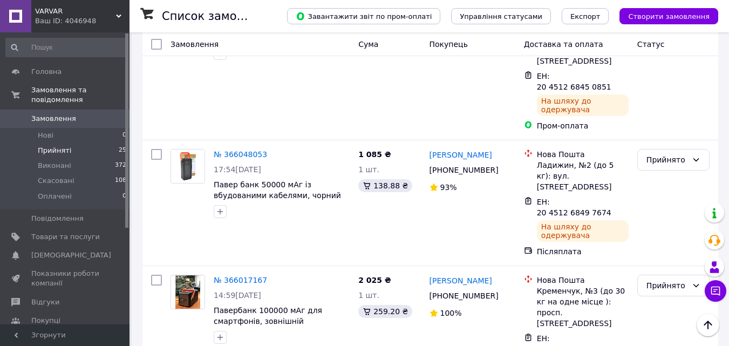
scroll to position [2192, 0]
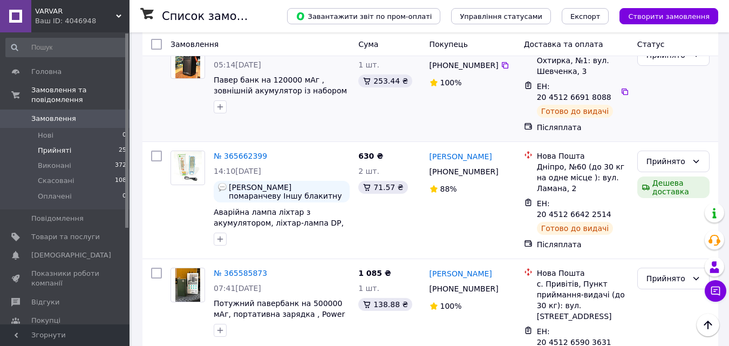
scroll to position [382, 0]
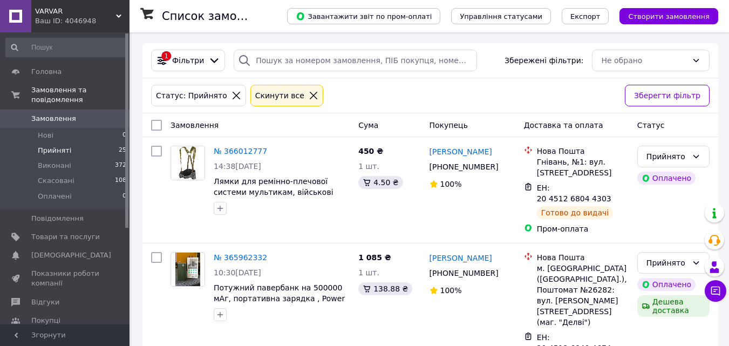
click at [86, 143] on li "Прийняті 25" at bounding box center [66, 150] width 133 height 15
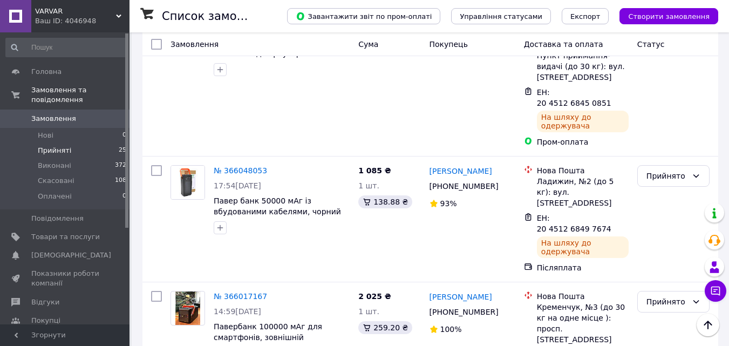
scroll to position [2192, 0]
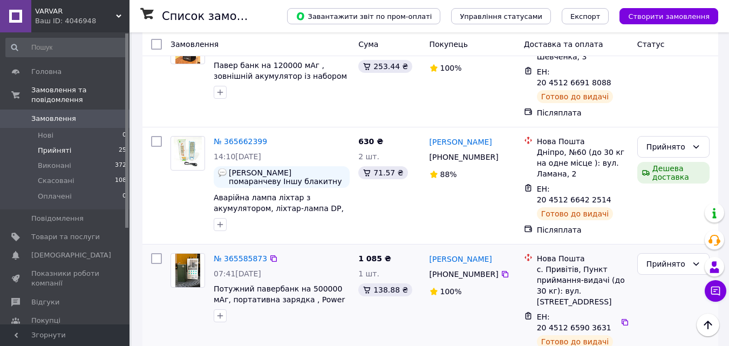
scroll to position [382, 0]
